Goal: Navigation & Orientation: Find specific page/section

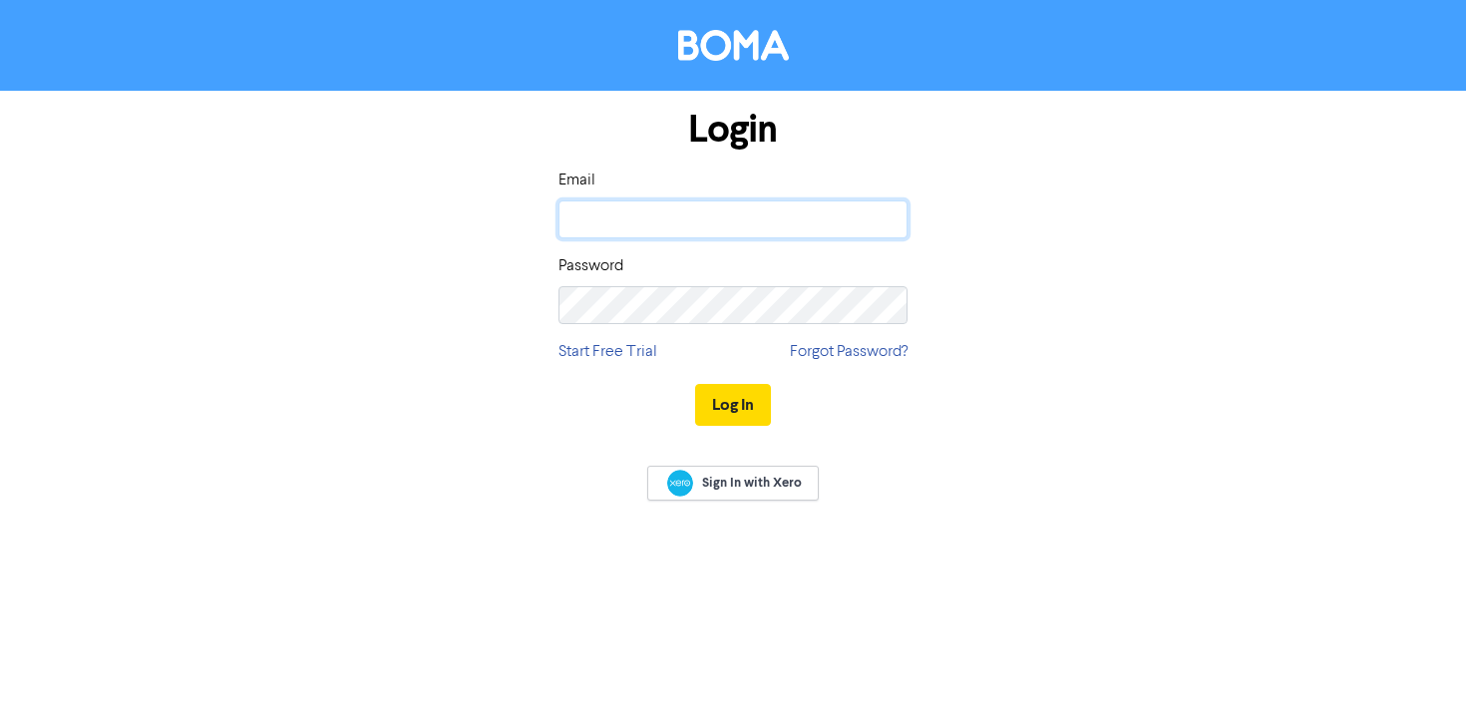
click at [647, 216] on input "email" at bounding box center [733, 219] width 349 height 38
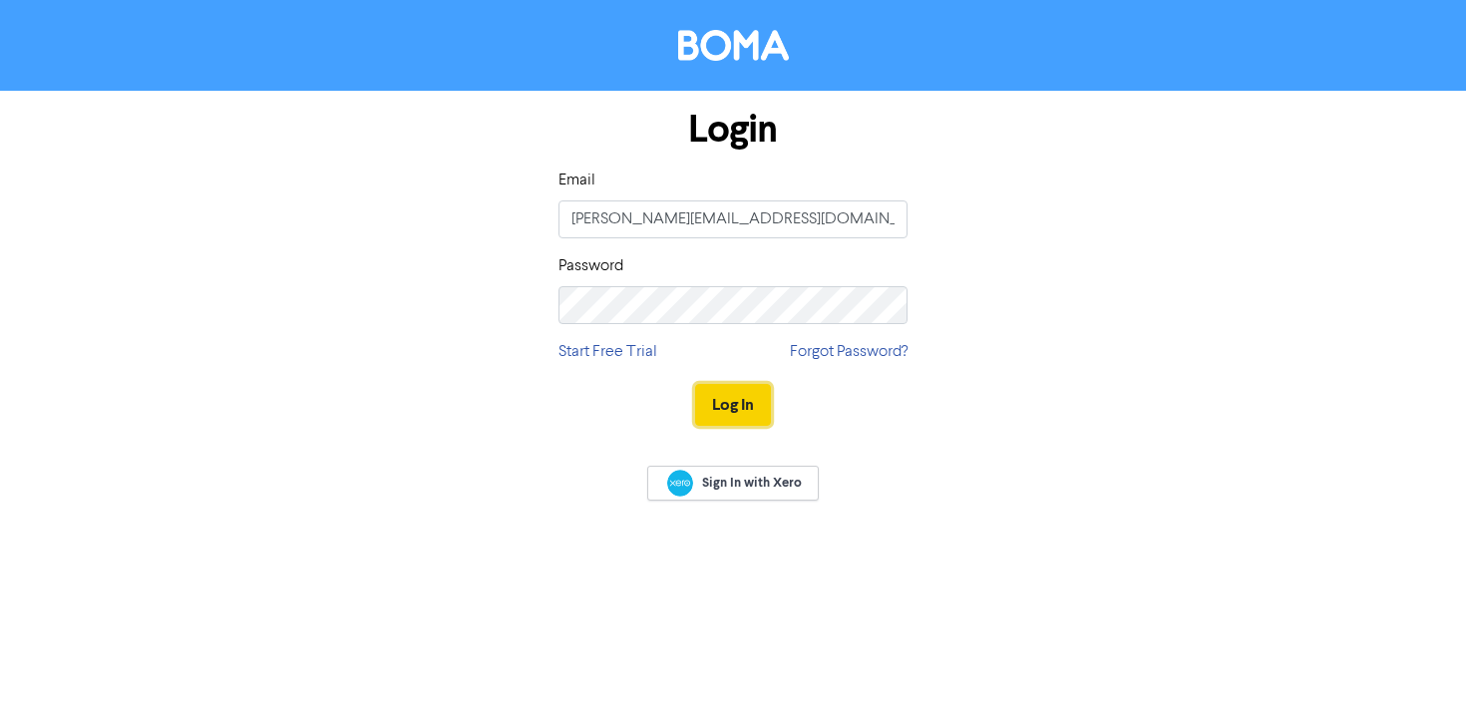
click at [719, 406] on button "Log In" at bounding box center [733, 405] width 76 height 42
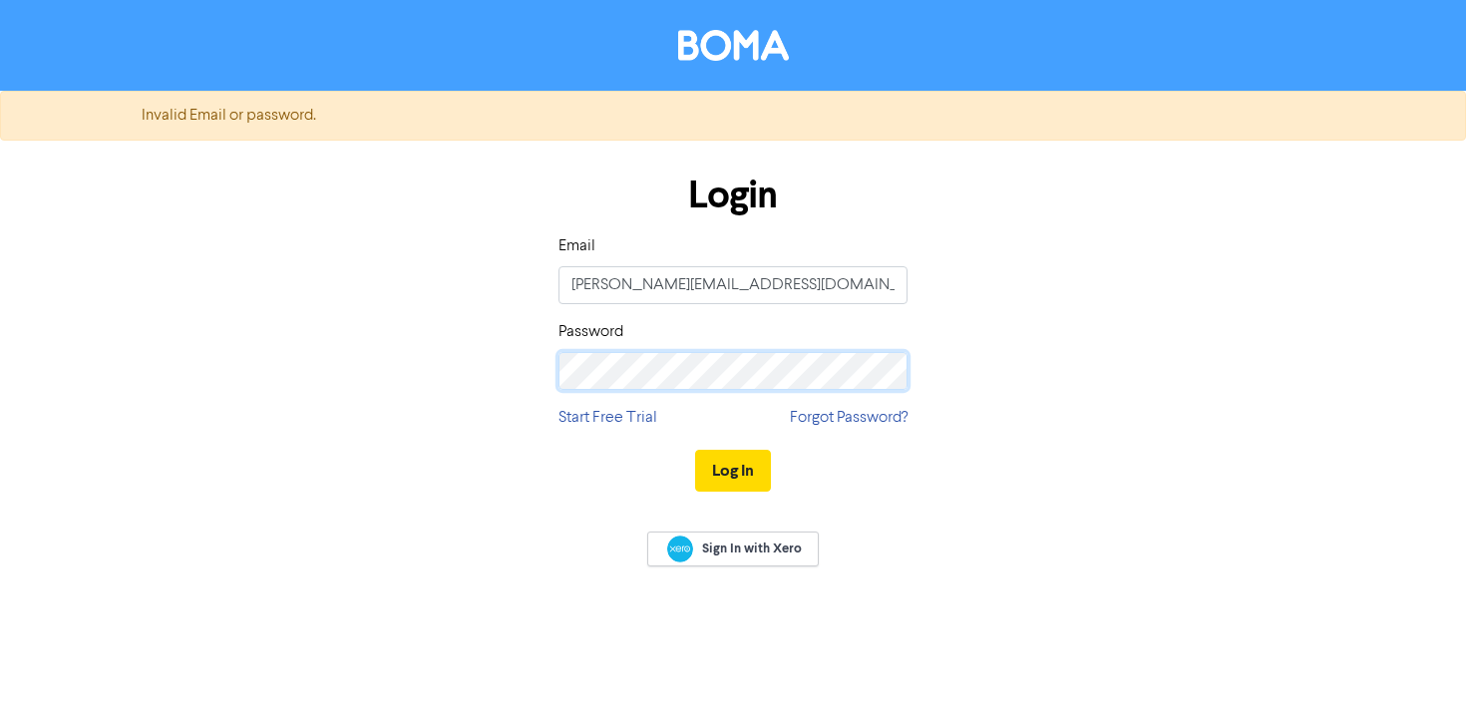
click at [508, 378] on div "Login Email [PERSON_NAME][EMAIL_ADDRESS][DOMAIN_NAME] Password Start Free Trial…" at bounding box center [733, 334] width 1137 height 355
click at [695, 450] on button "Log In" at bounding box center [733, 471] width 76 height 42
click at [735, 472] on button "Log In" at bounding box center [733, 471] width 76 height 42
drag, startPoint x: 746, startPoint y: 283, endPoint x: 616, endPoint y: 287, distance: 129.7
click at [611, 288] on input "[PERSON_NAME][EMAIL_ADDRESS][DOMAIN_NAME]" at bounding box center [733, 285] width 349 height 38
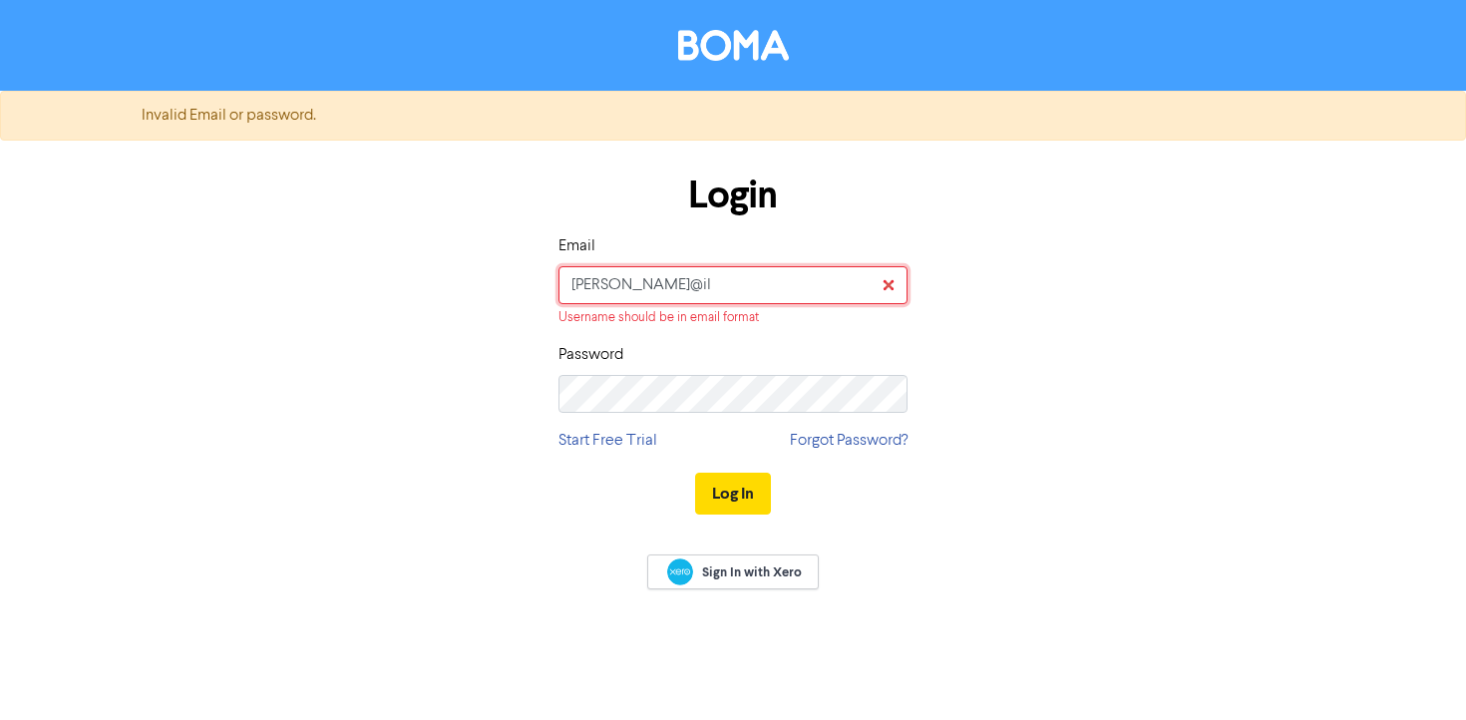
type input "[PERSON_NAME][EMAIL_ADDRESS][DOMAIN_NAME]"
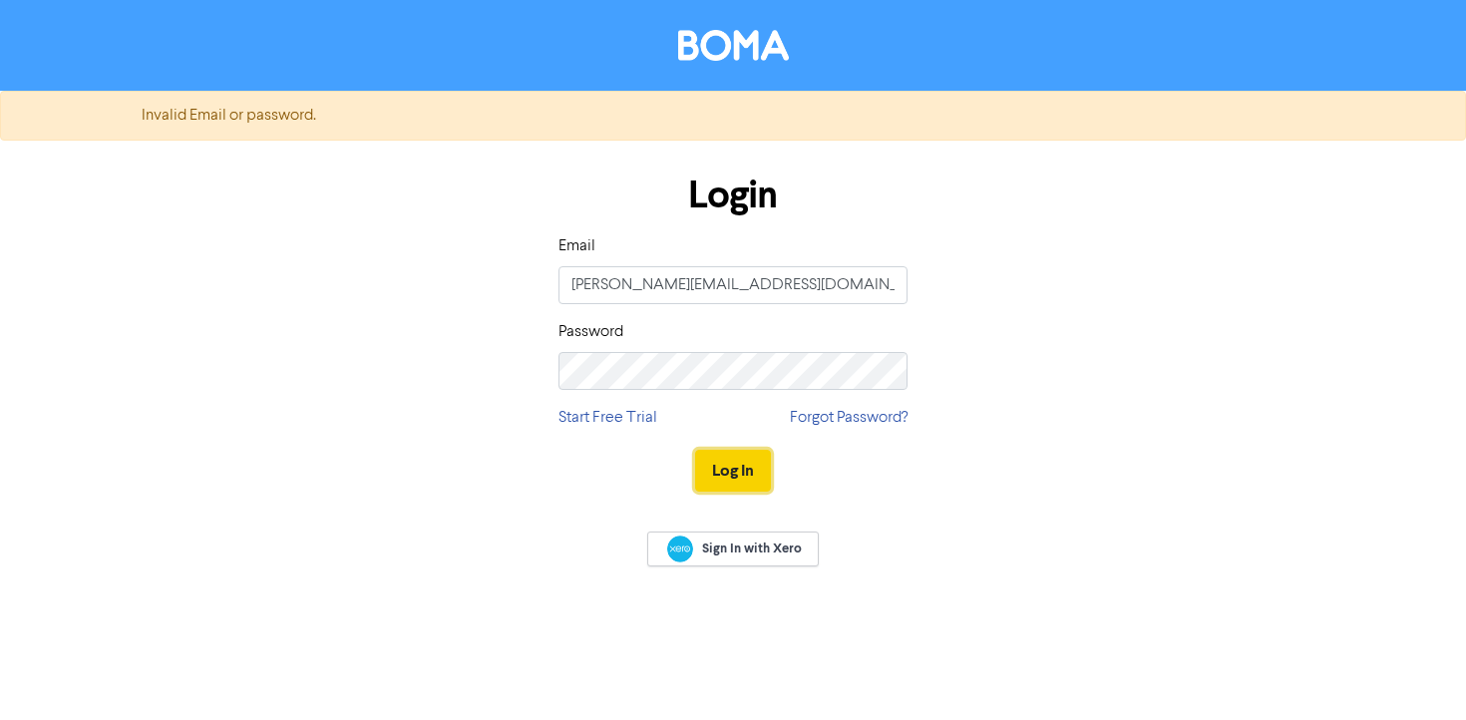
click at [738, 472] on button "Log In" at bounding box center [733, 471] width 76 height 42
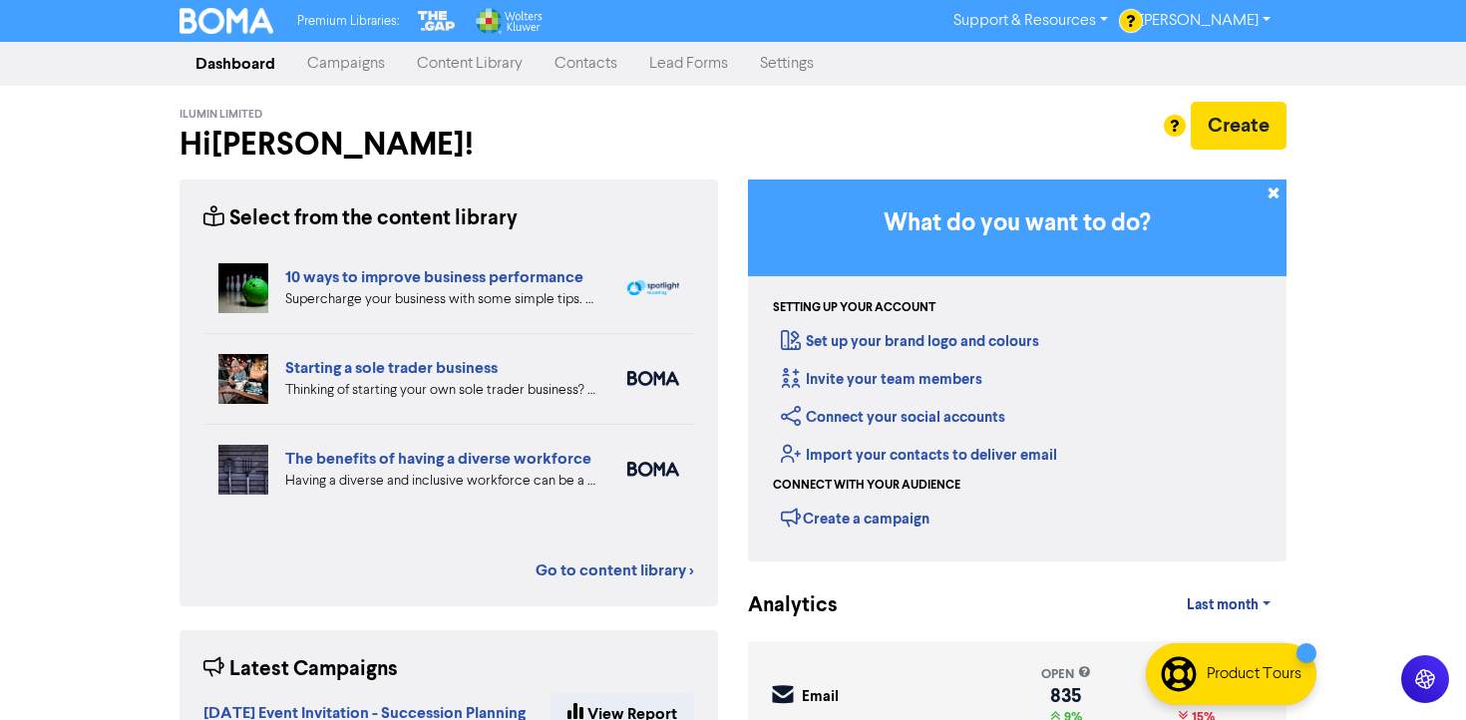
click at [594, 60] on link "Contacts" at bounding box center [586, 64] width 95 height 40
